Goal: Navigation & Orientation: Find specific page/section

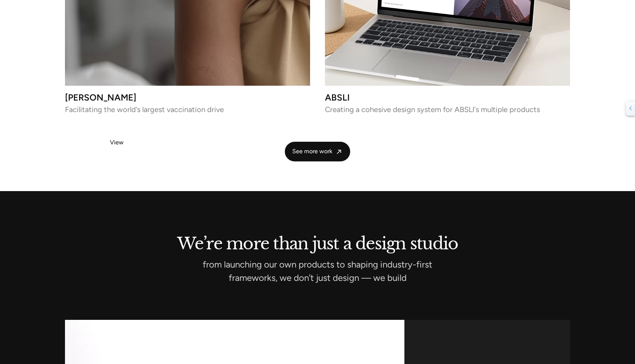
scroll to position [1965, 0]
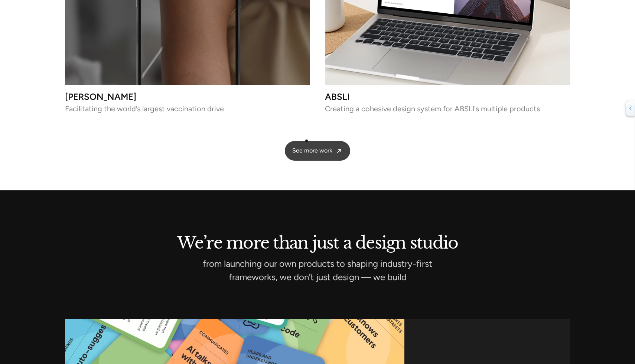
click at [312, 147] on span "See more work" at bounding box center [312, 151] width 40 height 8
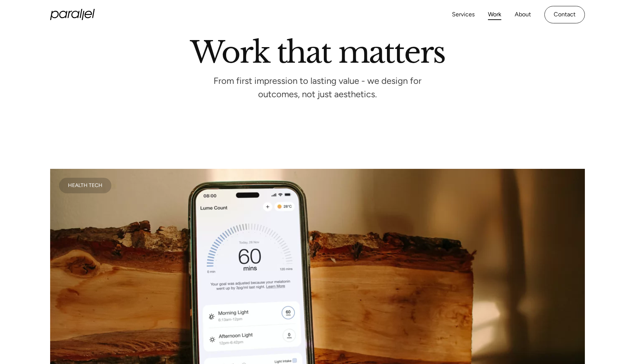
scroll to position [280, 0]
